Goal: Task Accomplishment & Management: Complete application form

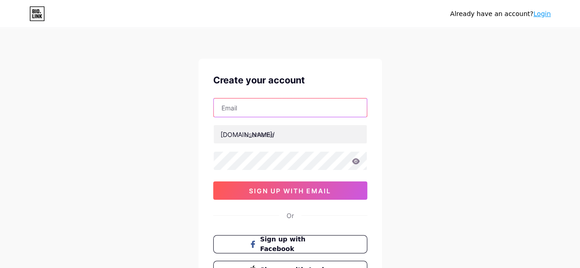
click at [269, 105] on input "text" at bounding box center [290, 108] width 153 height 18
type input "[EMAIL_ADDRESS][DOMAIN_NAME]"
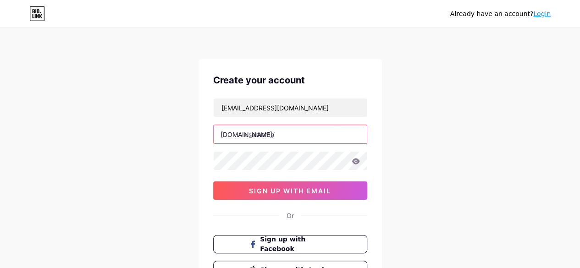
click at [285, 136] on input "text" at bounding box center [290, 134] width 153 height 18
click at [291, 133] on input "premprakashi" at bounding box center [290, 134] width 153 height 18
type input "p"
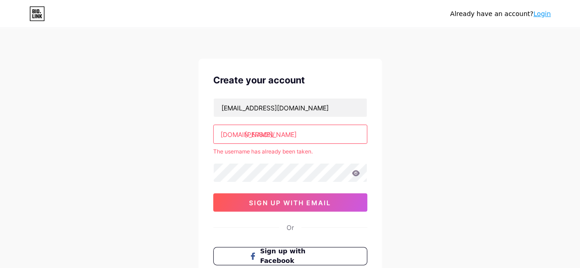
click at [286, 138] on input "[PERSON_NAME]" at bounding box center [290, 134] width 153 height 18
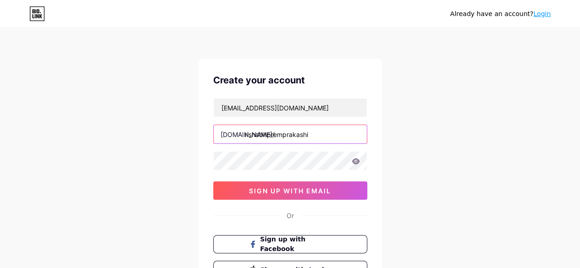
type input "rishabhpremprakashi"
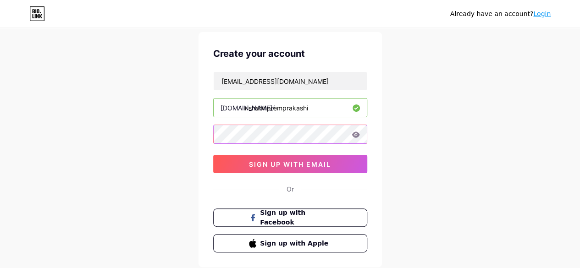
scroll to position [35, 0]
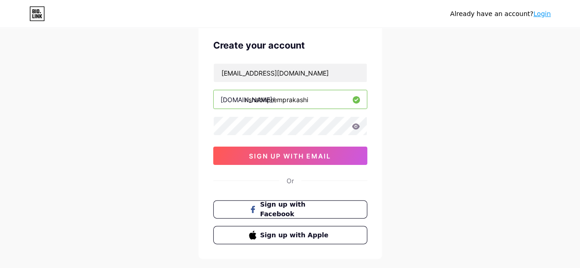
click at [334, 102] on input "rishabhpremprakashi" at bounding box center [290, 99] width 153 height 18
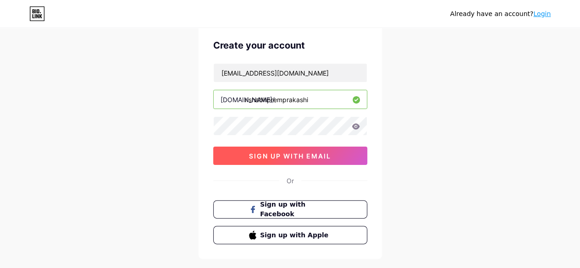
click at [325, 159] on span "sign up with email" at bounding box center [290, 156] width 82 height 8
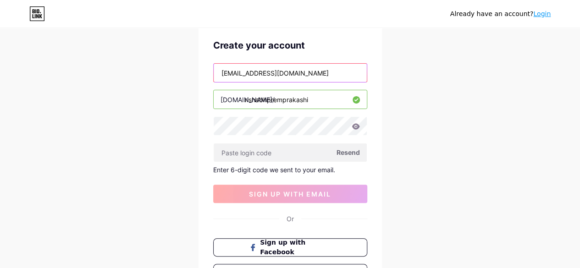
click at [217, 72] on input "[EMAIL_ADDRESS][DOMAIN_NAME]" at bounding box center [290, 73] width 153 height 18
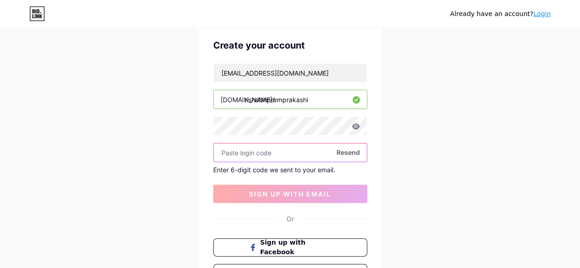
click at [271, 149] on input "text" at bounding box center [290, 152] width 153 height 18
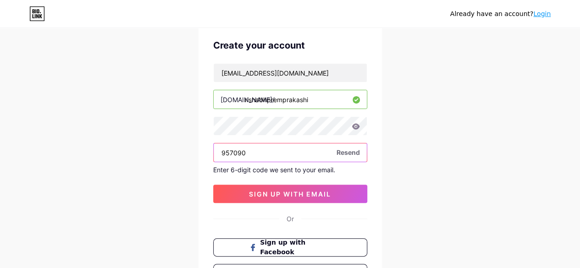
type input "957090"
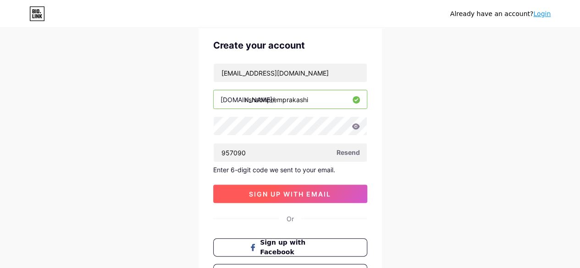
click at [295, 199] on button "sign up with email" at bounding box center [290, 194] width 154 height 18
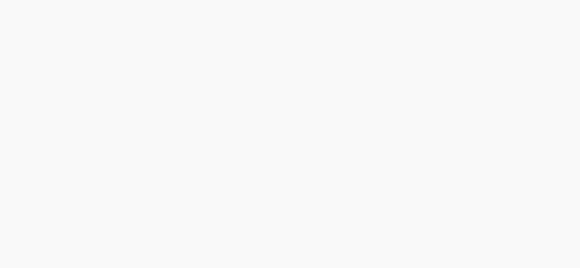
scroll to position [0, 0]
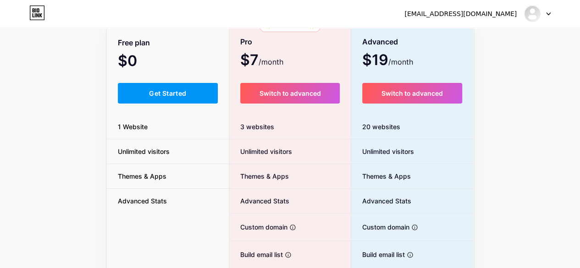
scroll to position [61, 0]
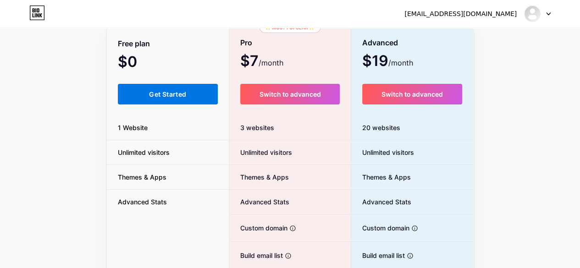
click at [193, 98] on button "Get Started" at bounding box center [168, 94] width 100 height 21
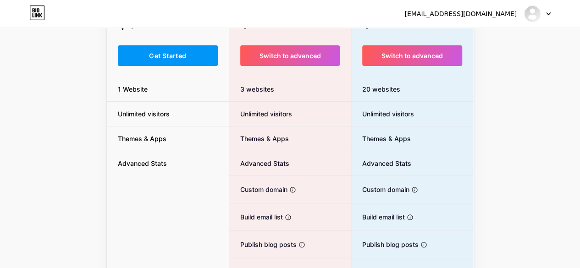
scroll to position [0, 0]
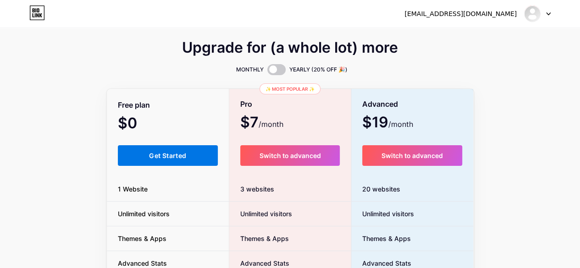
click at [170, 154] on span "Get Started" at bounding box center [167, 156] width 37 height 8
click at [159, 163] on button "Get Started" at bounding box center [168, 155] width 100 height 21
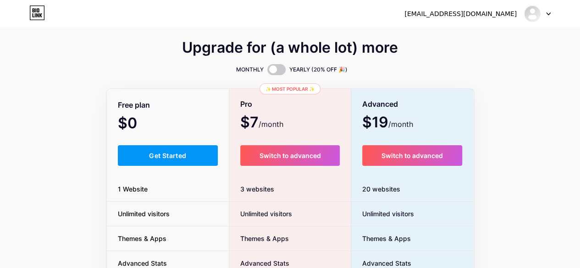
click at [549, 57] on div "Upgrade for (a whole lot) more MONTHLY YEARLY (20% OFF 🎉) Free plan $0 /month G…" at bounding box center [290, 227] width 580 height 371
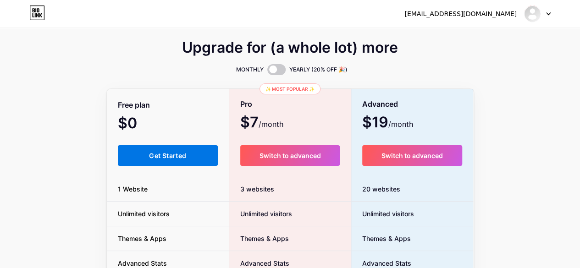
click at [188, 152] on button "Get Started" at bounding box center [168, 155] width 100 height 21
click at [187, 150] on button "Get Started" at bounding box center [168, 155] width 100 height 21
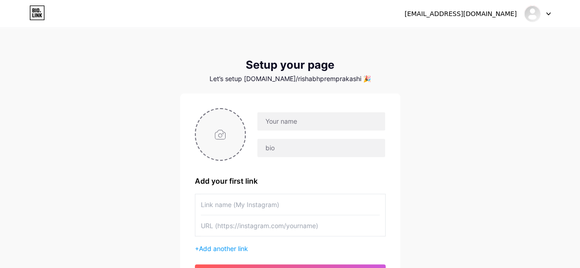
click at [232, 135] on input "file" at bounding box center [220, 134] width 49 height 51
click at [225, 138] on input "file" at bounding box center [220, 134] width 49 height 51
type input "C:\fakepath\IMG_3365.jpeg"
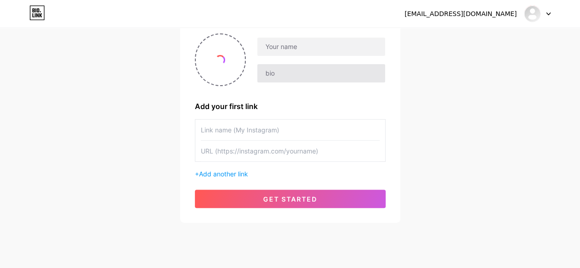
scroll to position [75, 0]
click at [232, 173] on span "Add another link" at bounding box center [223, 174] width 49 height 8
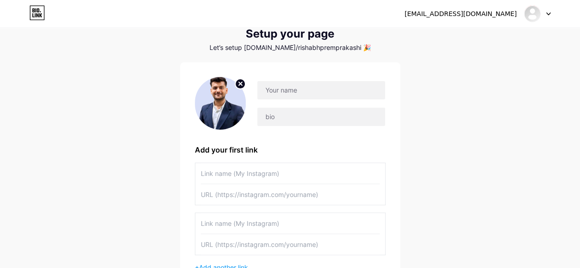
scroll to position [3, 0]
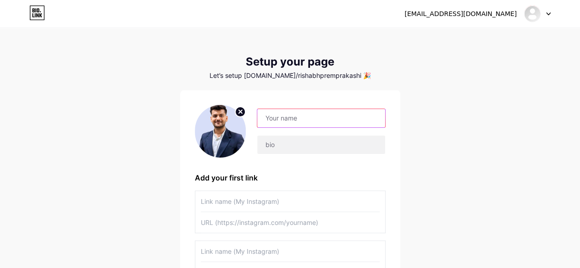
click at [284, 117] on input "text" at bounding box center [320, 118] width 127 height 18
type input "[PERSON_NAME] Premprakashi"
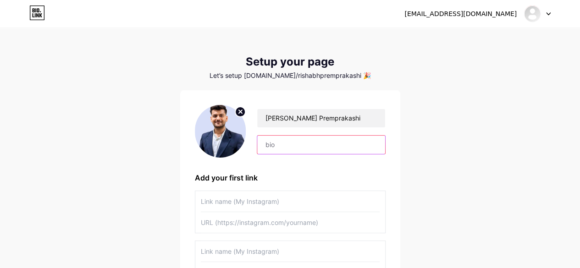
click at [281, 149] on input "text" at bounding box center [320, 145] width 127 height 18
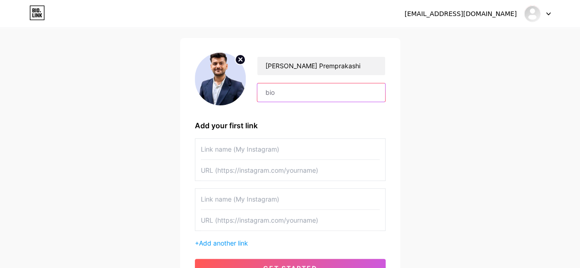
scroll to position [59, 0]
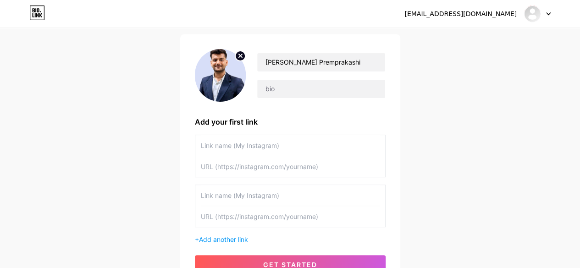
click at [269, 148] on input "text" at bounding box center [290, 145] width 179 height 21
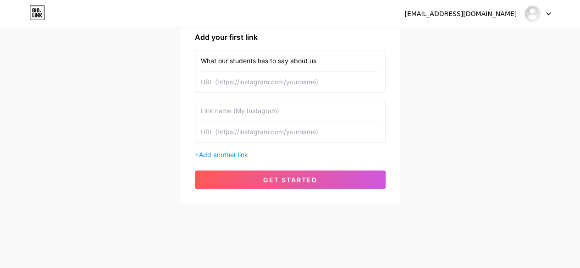
scroll to position [0, 0]
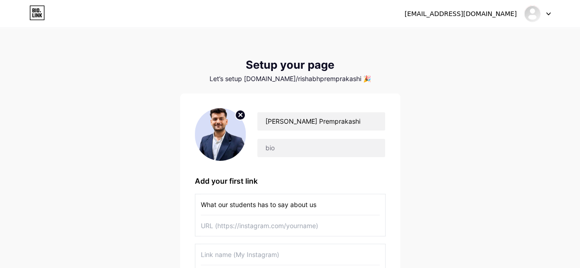
type input "What our students has to say about us"
